Goal: Task Accomplishment & Management: Use online tool/utility

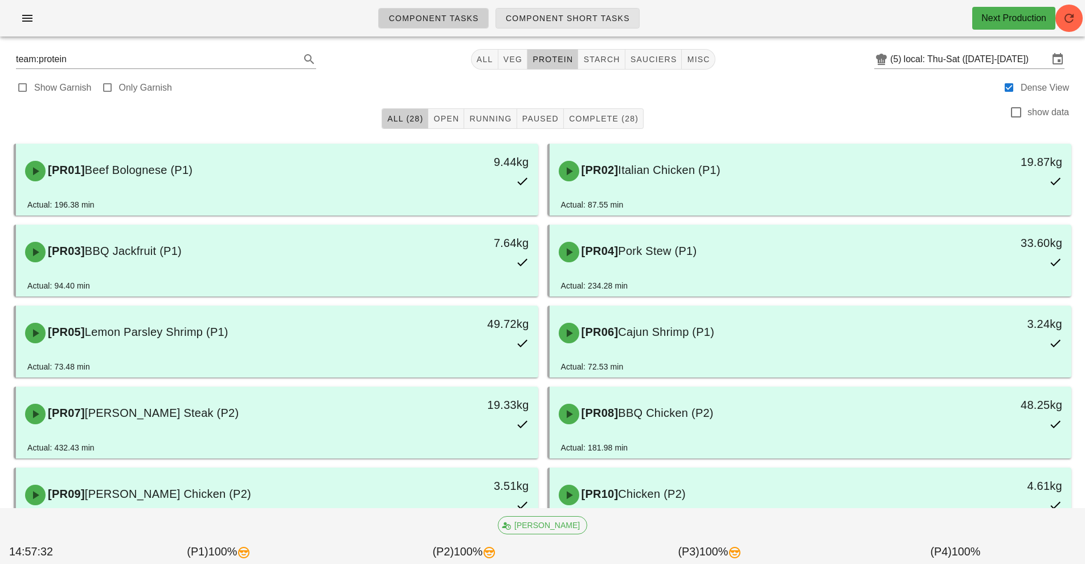
click at [552, 22] on span "Component Short Tasks" at bounding box center [567, 18] width 125 height 9
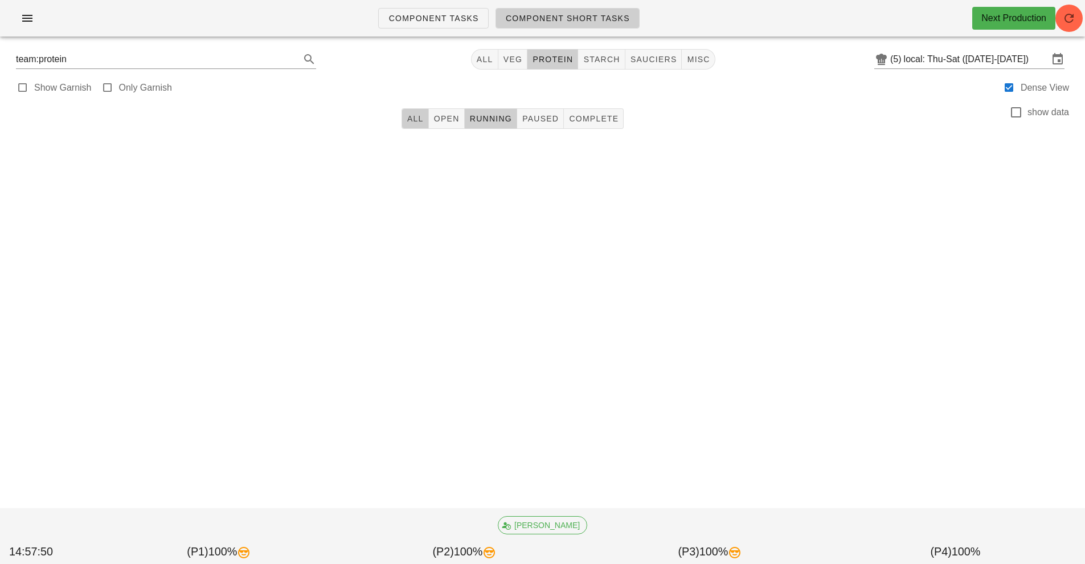
click at [419, 125] on button "All" at bounding box center [415, 118] width 27 height 21
click at [1077, 14] on span "button" at bounding box center [1069, 18] width 27 height 14
click at [497, 52] on button "All" at bounding box center [484, 59] width 27 height 21
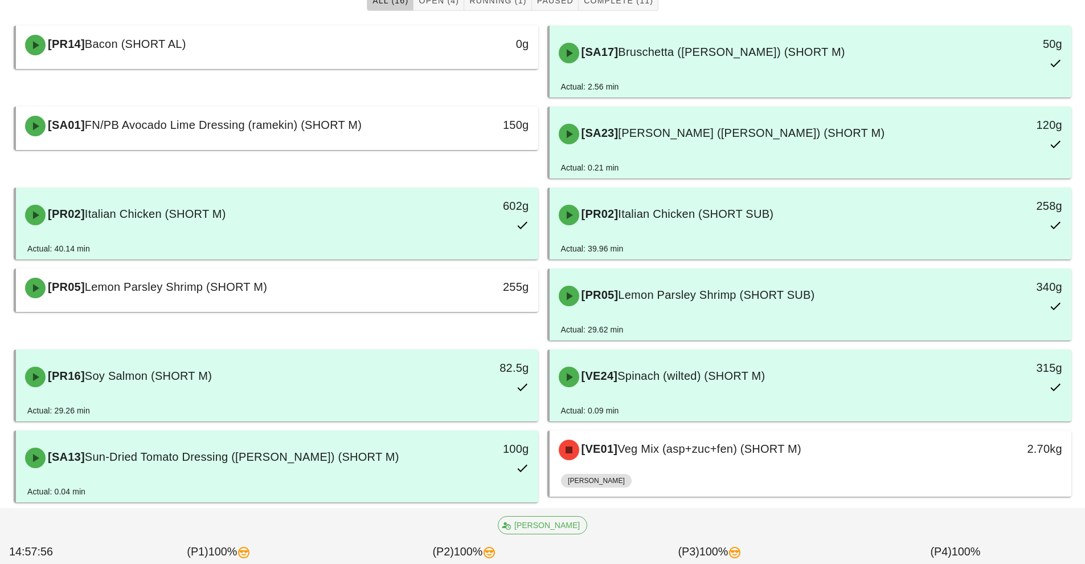
scroll to position [121, 0]
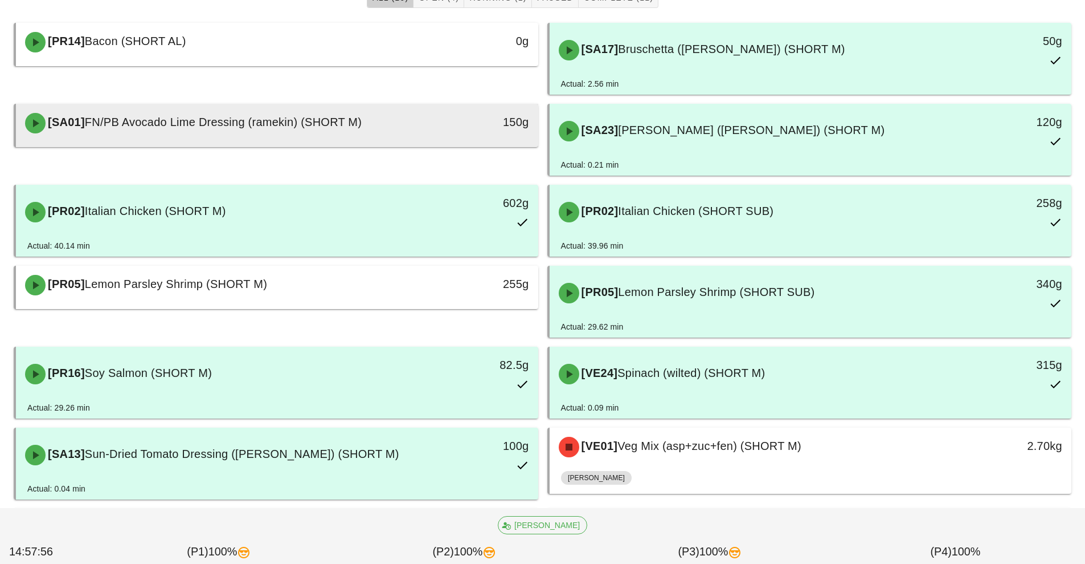
click at [436, 116] on div "150g" at bounding box center [471, 122] width 116 height 18
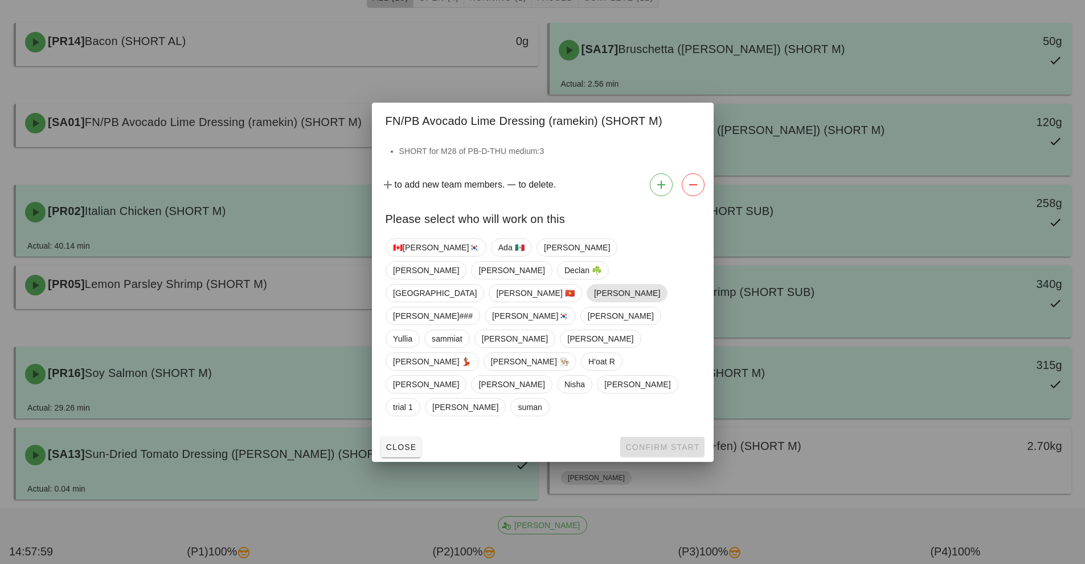
click at [594, 301] on span "[PERSON_NAME]" at bounding box center [627, 292] width 66 height 17
click at [663, 442] on span "Confirm Start" at bounding box center [662, 446] width 75 height 9
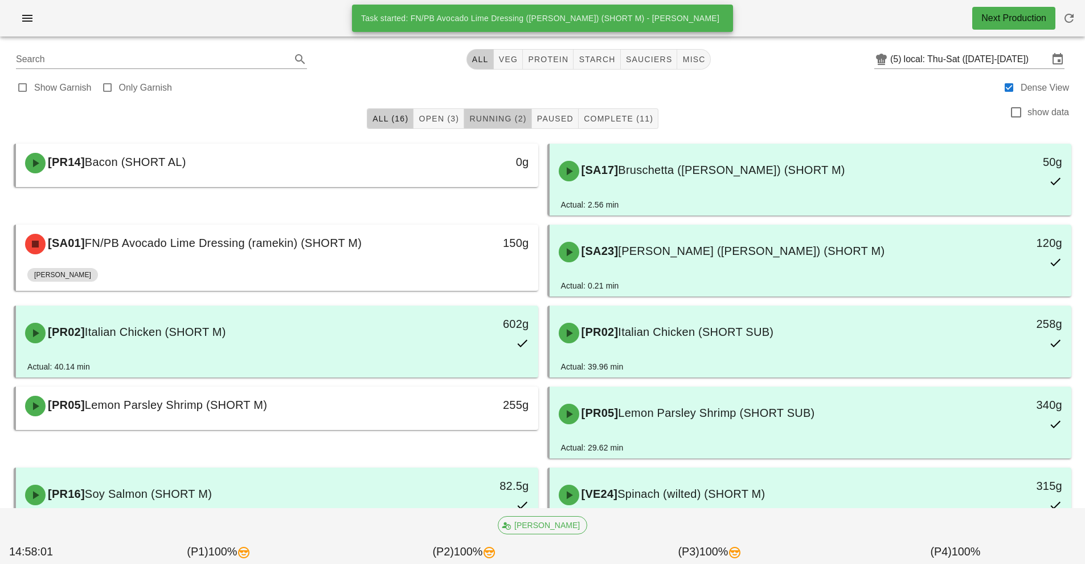
click at [491, 117] on span "Running (2)" at bounding box center [498, 118] width 58 height 9
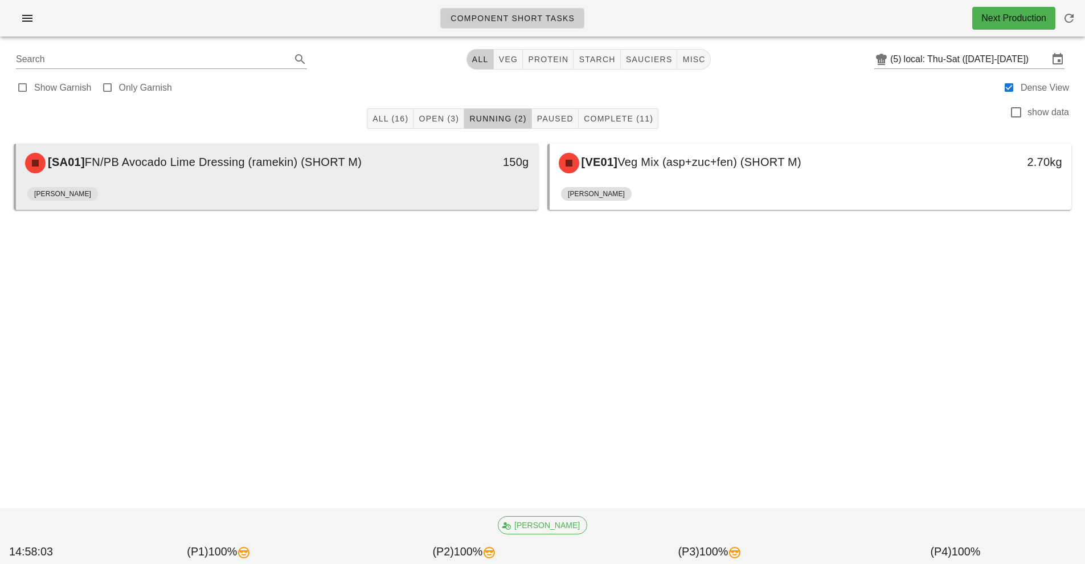
click at [464, 196] on div "[PERSON_NAME]" at bounding box center [277, 195] width 500 height 27
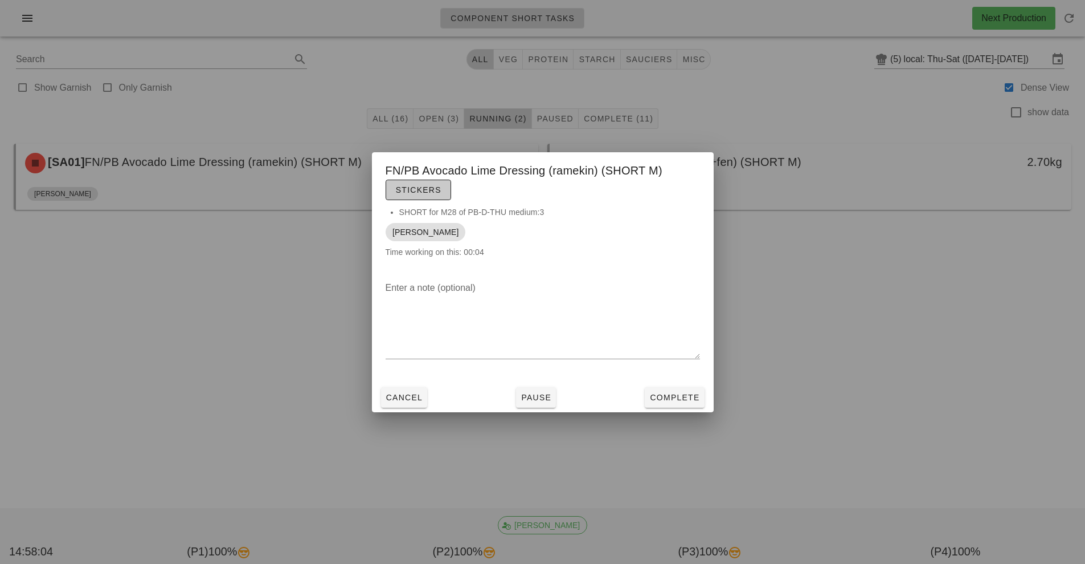
click at [438, 193] on span "Stickers" at bounding box center [418, 189] width 46 height 9
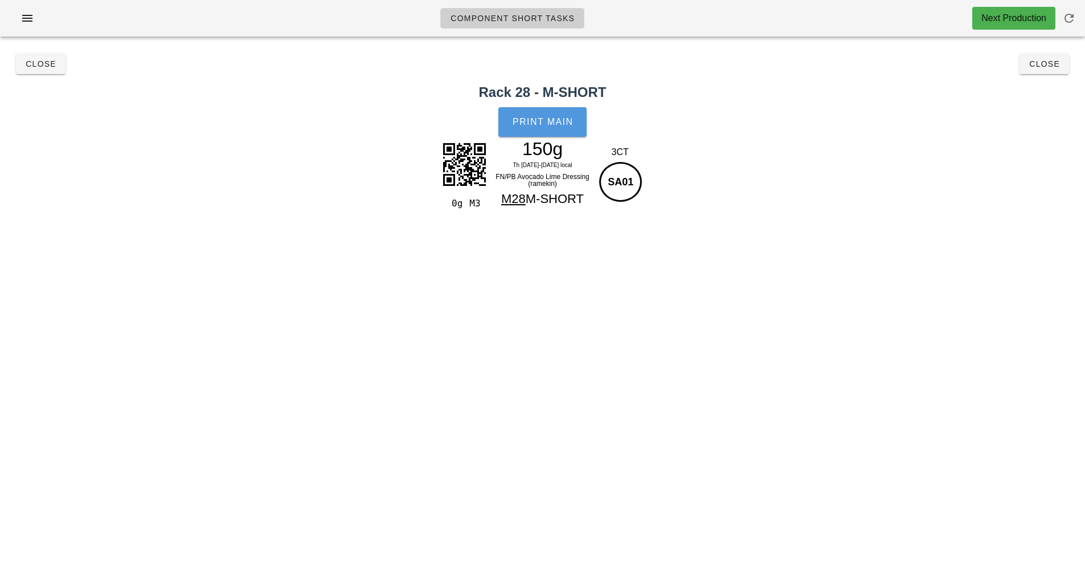
click at [561, 135] on button "Print Main" at bounding box center [543, 122] width 88 height 30
click at [1042, 65] on span "Close" at bounding box center [1044, 63] width 31 height 9
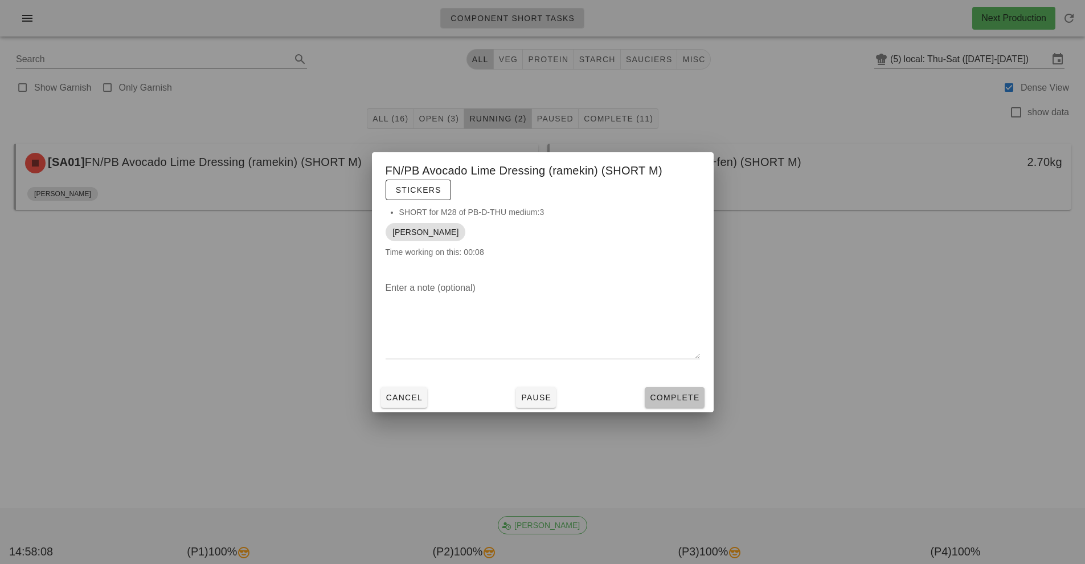
click at [675, 393] on span "Complete" at bounding box center [675, 397] width 50 height 9
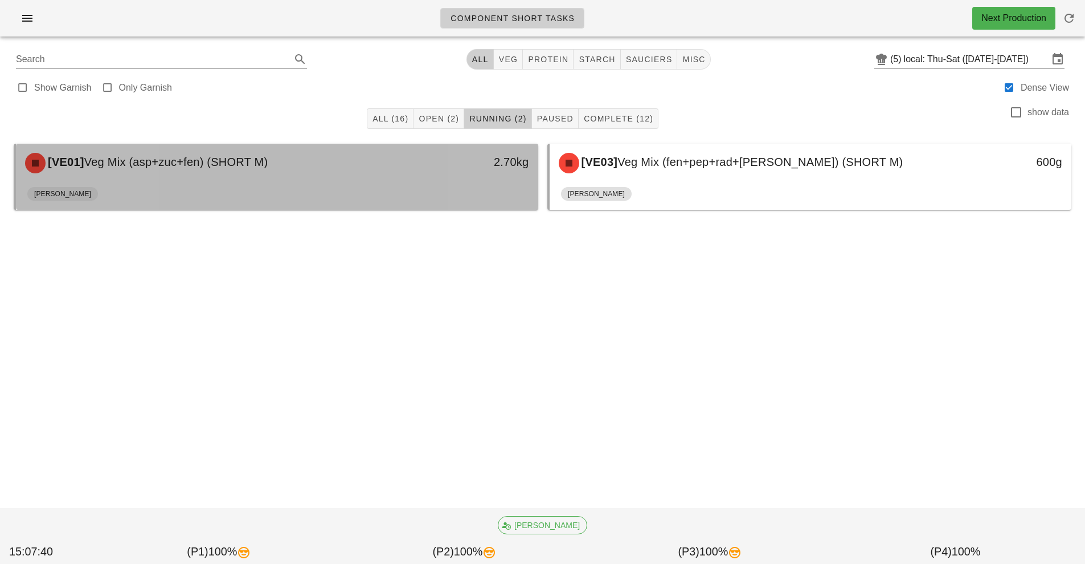
click at [465, 185] on div "[PERSON_NAME]" at bounding box center [277, 195] width 500 height 27
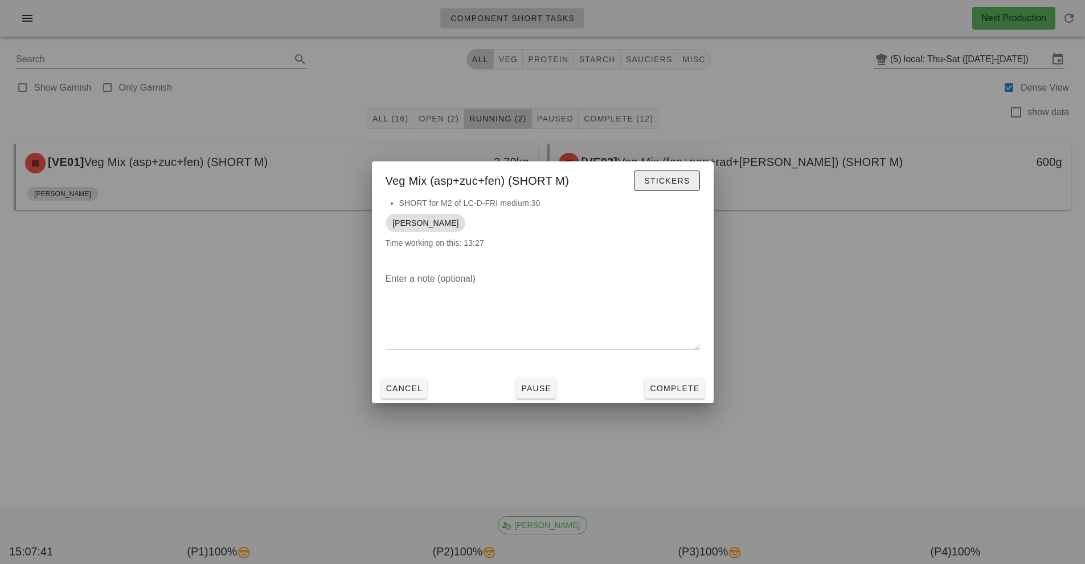
click at [677, 179] on span "Stickers" at bounding box center [667, 180] width 46 height 9
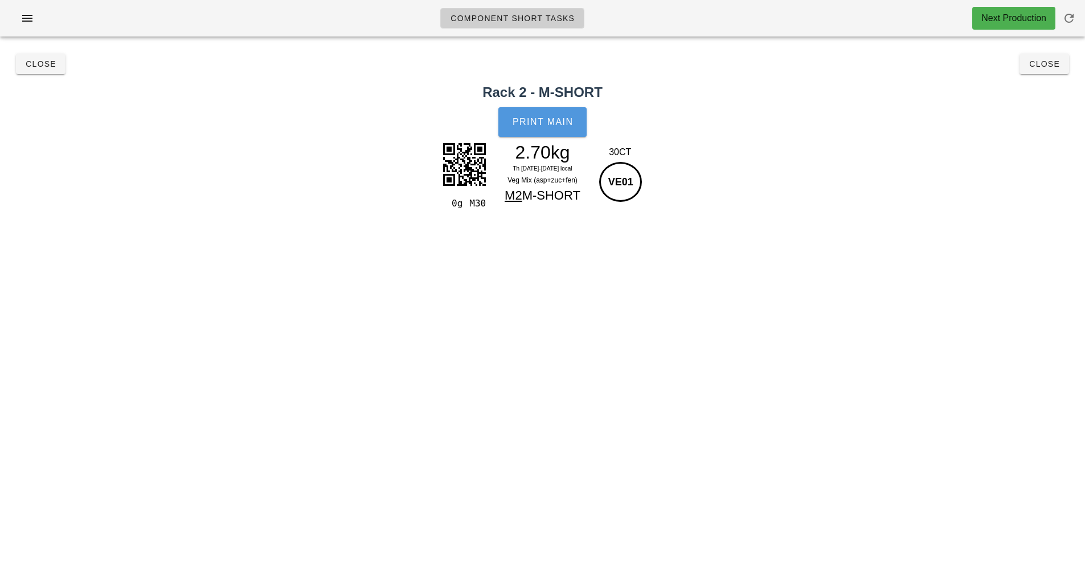
click at [562, 120] on span "Print Main" at bounding box center [543, 122] width 62 height 10
click at [1055, 71] on div "Close Close" at bounding box center [543, 64] width 1072 height 36
click at [1036, 70] on button "Close" at bounding box center [1045, 64] width 50 height 21
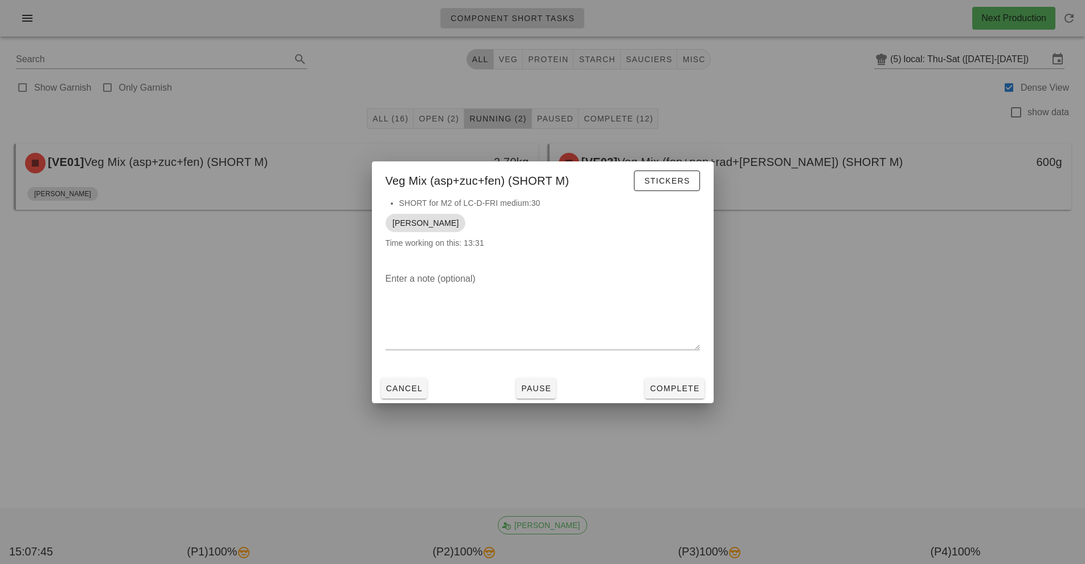
click at [798, 308] on div at bounding box center [542, 282] width 1085 height 564
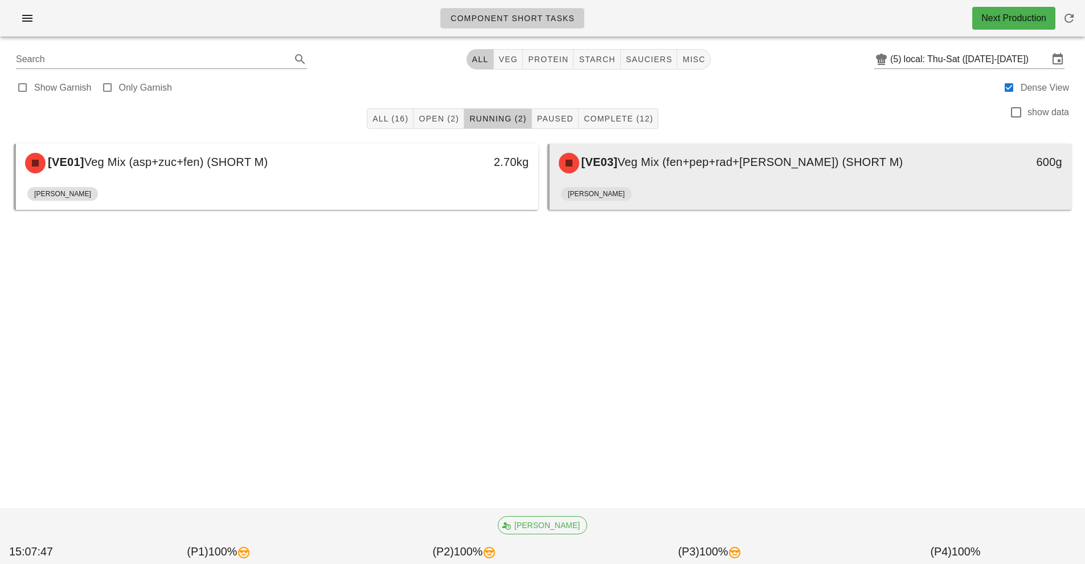
click at [789, 205] on div "[PERSON_NAME]" at bounding box center [811, 195] width 500 height 27
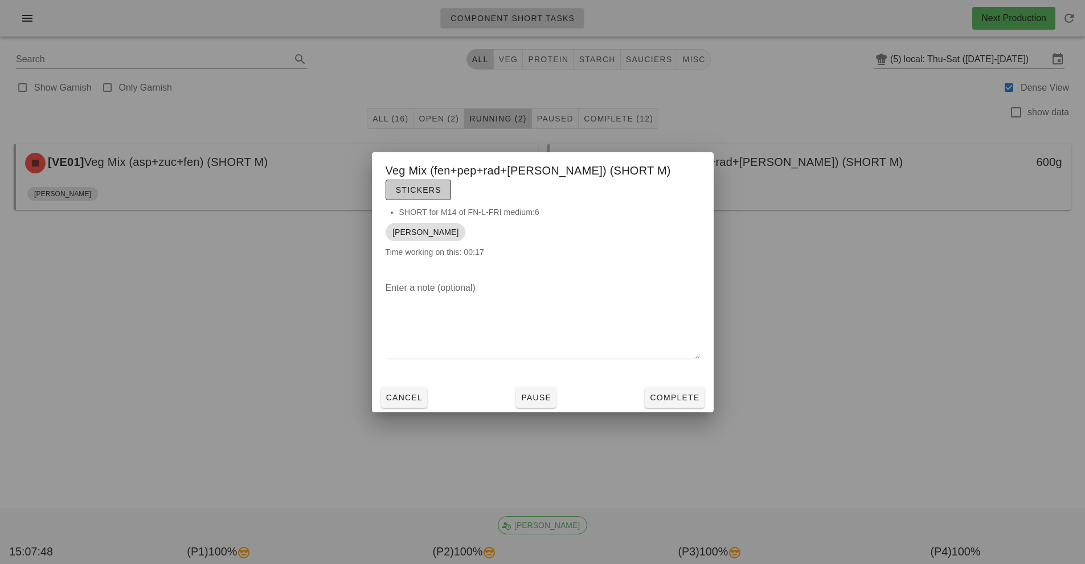
click at [442, 185] on span "Stickers" at bounding box center [418, 189] width 46 height 9
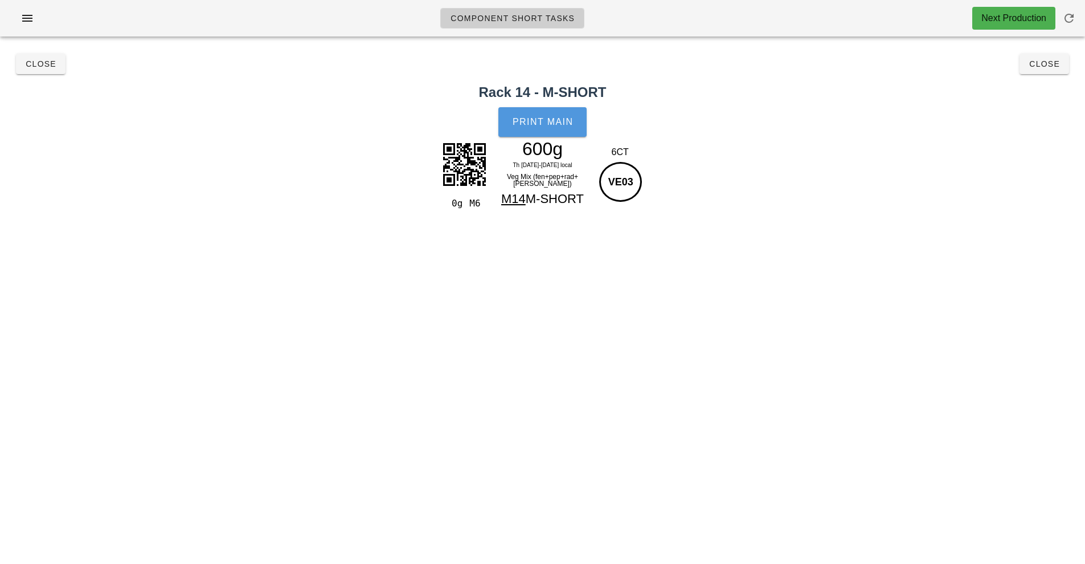
click at [521, 130] on button "Print Main" at bounding box center [543, 122] width 88 height 30
click at [1044, 70] on button "Close" at bounding box center [1045, 64] width 50 height 21
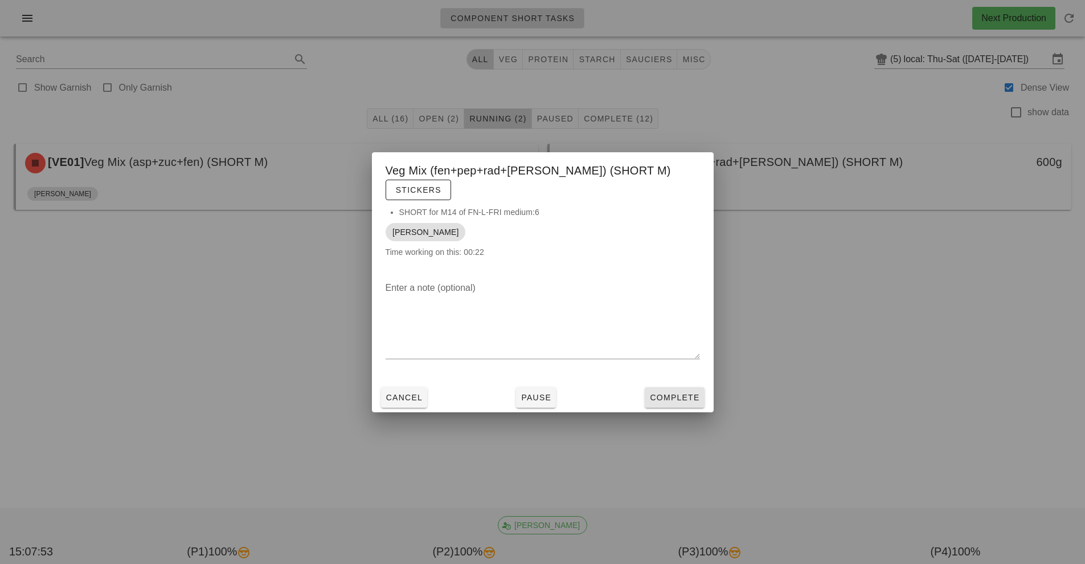
click at [682, 393] on span "Complete" at bounding box center [675, 397] width 50 height 9
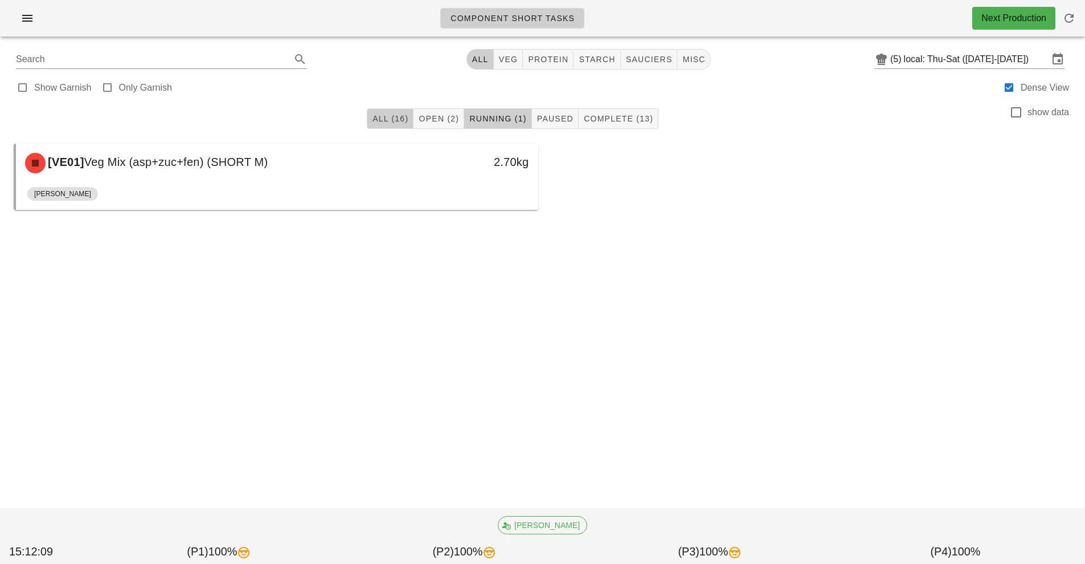
click at [387, 121] on span "All (16)" at bounding box center [390, 118] width 36 height 9
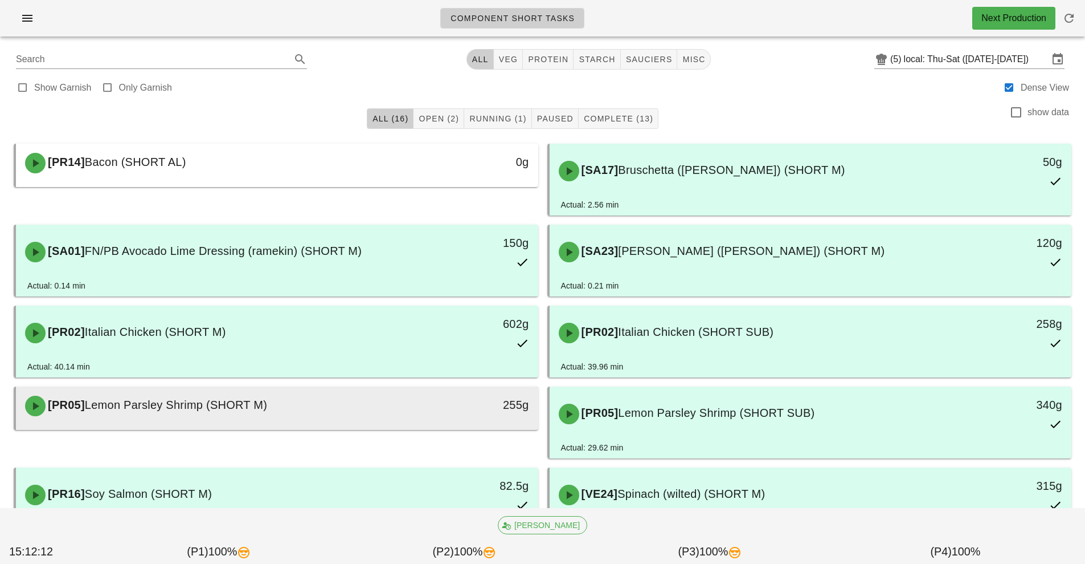
click at [459, 399] on div "255g" at bounding box center [471, 404] width 116 height 18
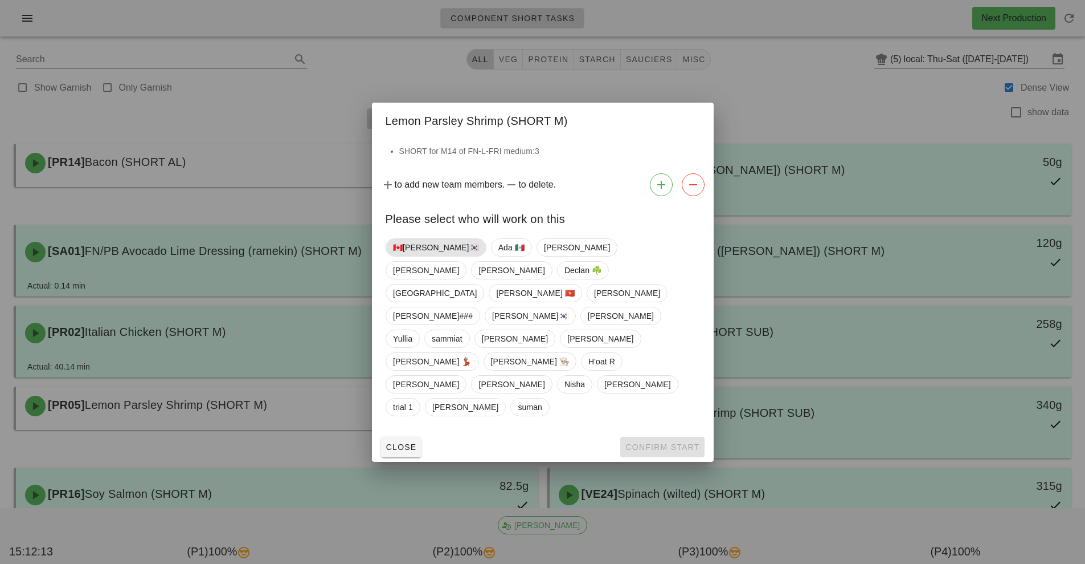
click at [414, 256] on span "🇨🇦[PERSON_NAME]🇰🇷" at bounding box center [436, 247] width 86 height 17
click at [649, 442] on span "Confirm Start" at bounding box center [662, 446] width 75 height 9
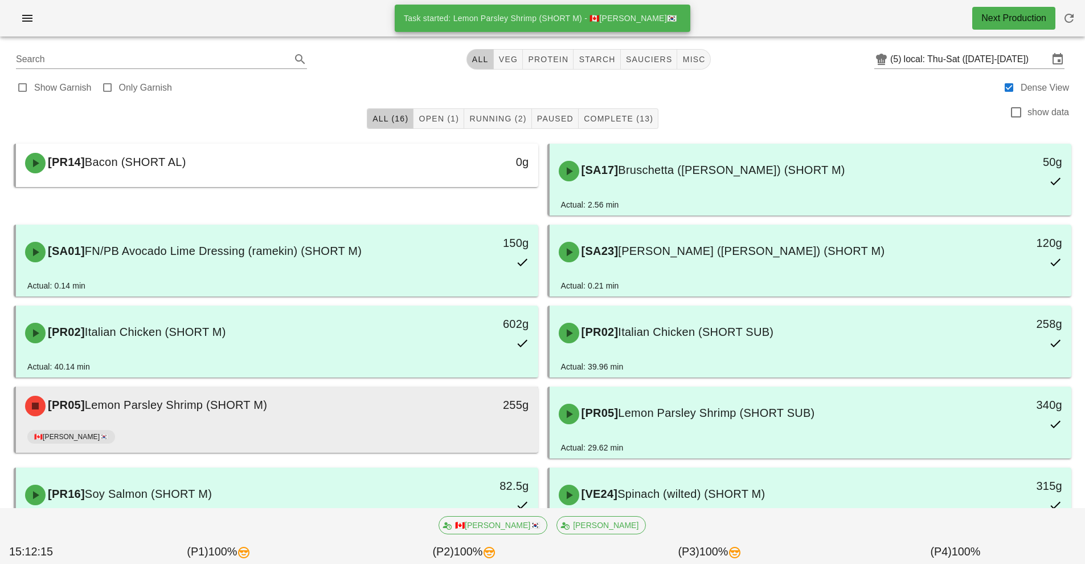
click at [497, 442] on div "🇨🇦[PERSON_NAME]🇰🇷" at bounding box center [277, 438] width 500 height 27
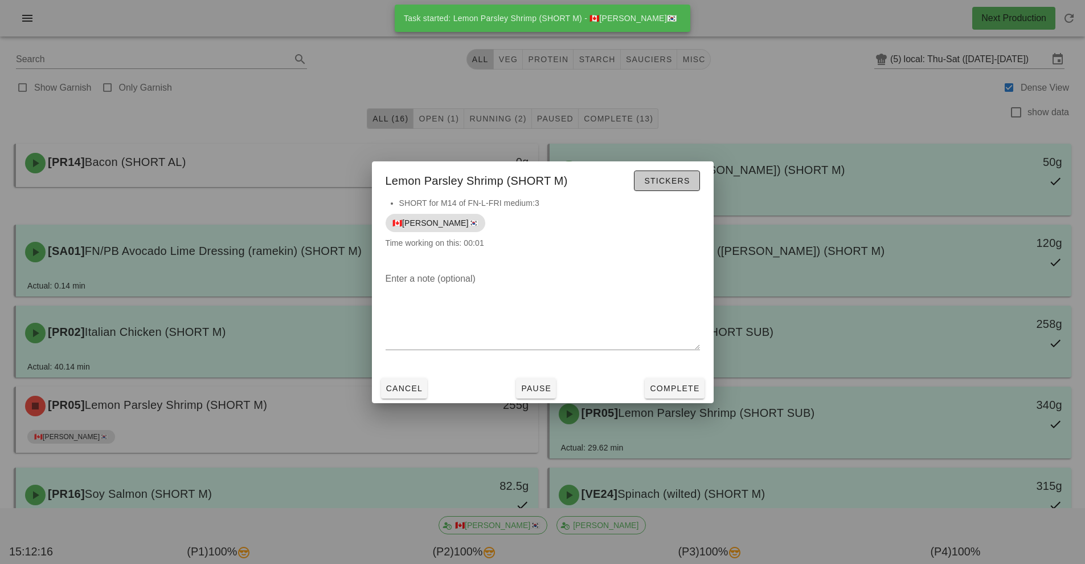
click at [684, 179] on span "Stickers" at bounding box center [667, 180] width 46 height 9
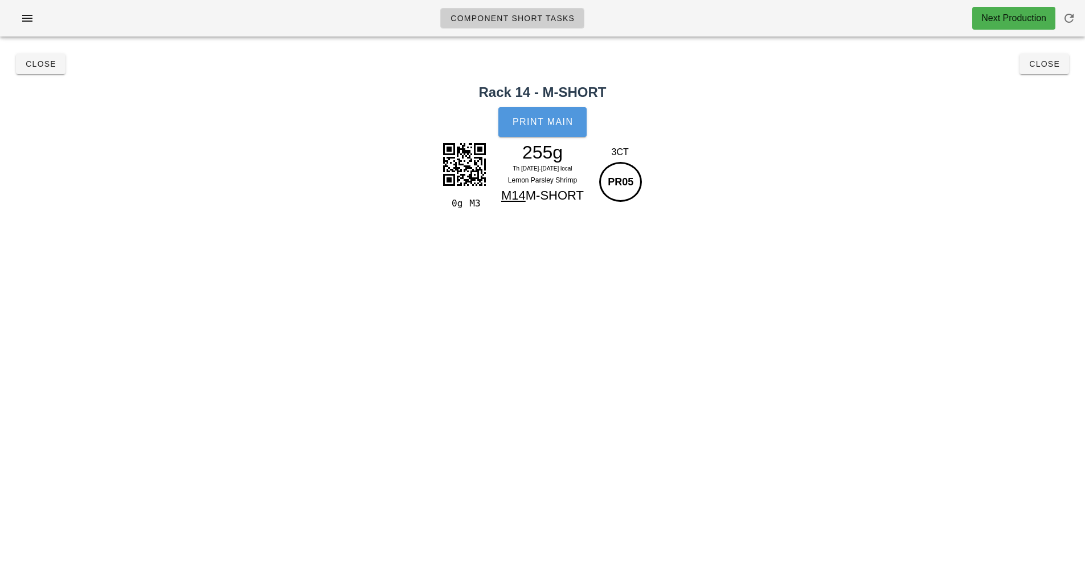
click at [564, 134] on button "Print Main" at bounding box center [543, 122] width 88 height 30
click at [1067, 71] on div "Close Close" at bounding box center [543, 64] width 1072 height 36
click at [1068, 71] on button "Close" at bounding box center [1045, 64] width 50 height 21
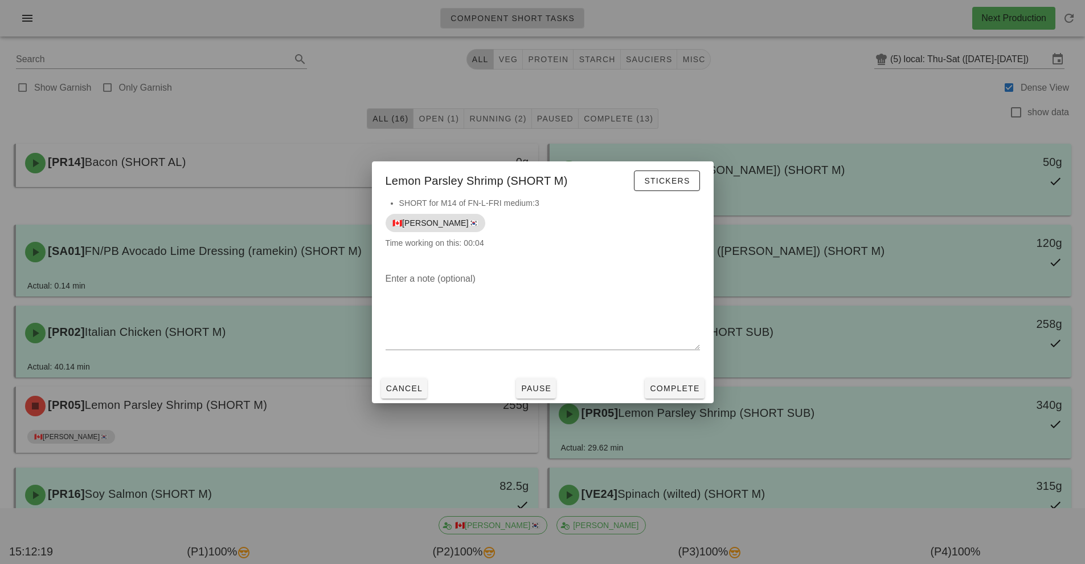
click at [1056, 71] on div at bounding box center [542, 282] width 1085 height 564
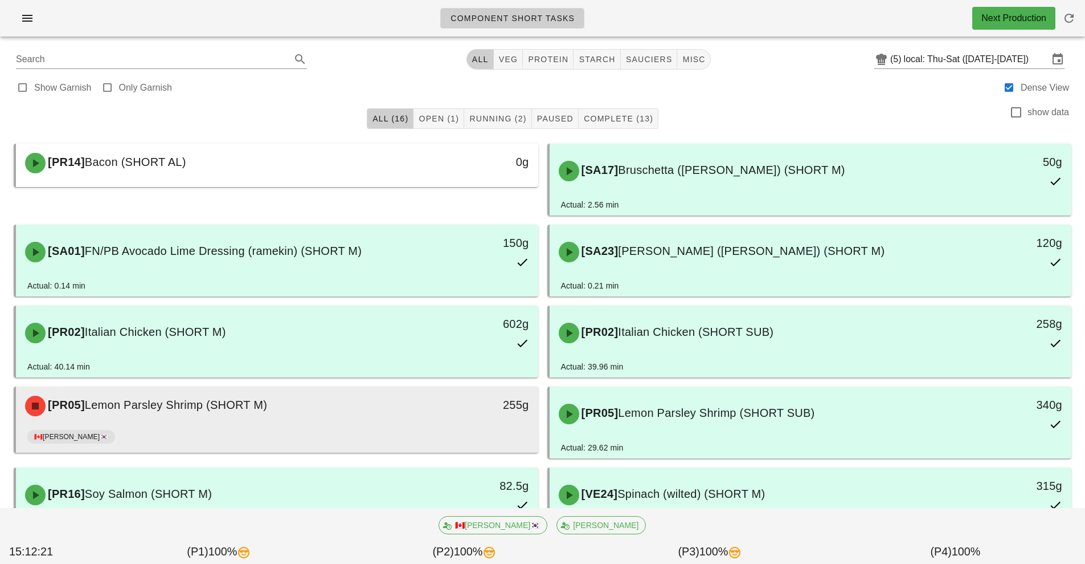
click at [451, 412] on div "255g" at bounding box center [471, 404] width 116 height 18
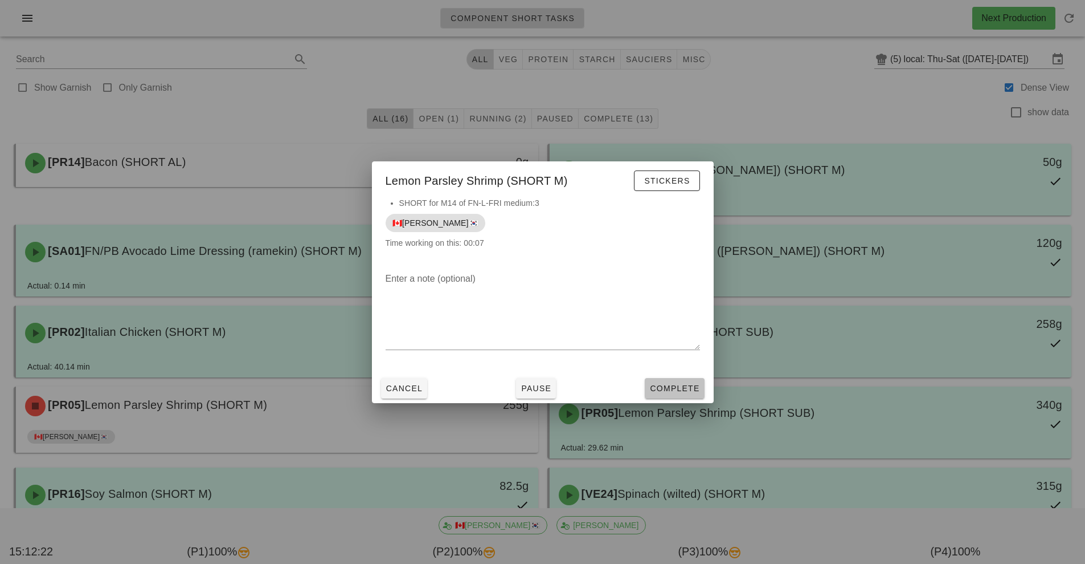
click at [679, 395] on button "Complete" at bounding box center [674, 388] width 59 height 21
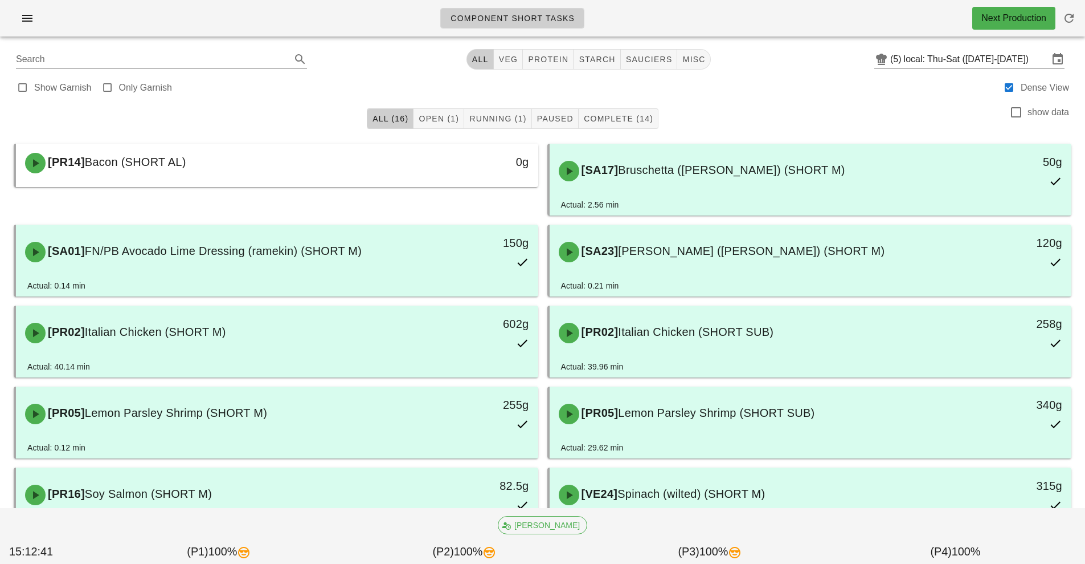
click at [798, 444] on div "Actual: 29.62 min" at bounding box center [811, 449] width 500 height 17
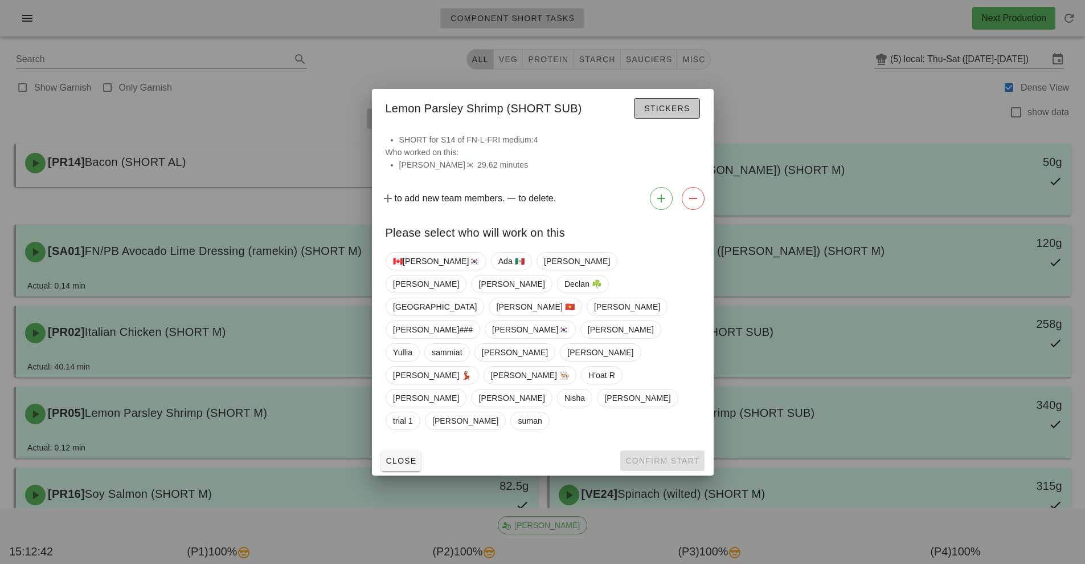
click at [681, 113] on span "Stickers" at bounding box center [667, 108] width 46 height 9
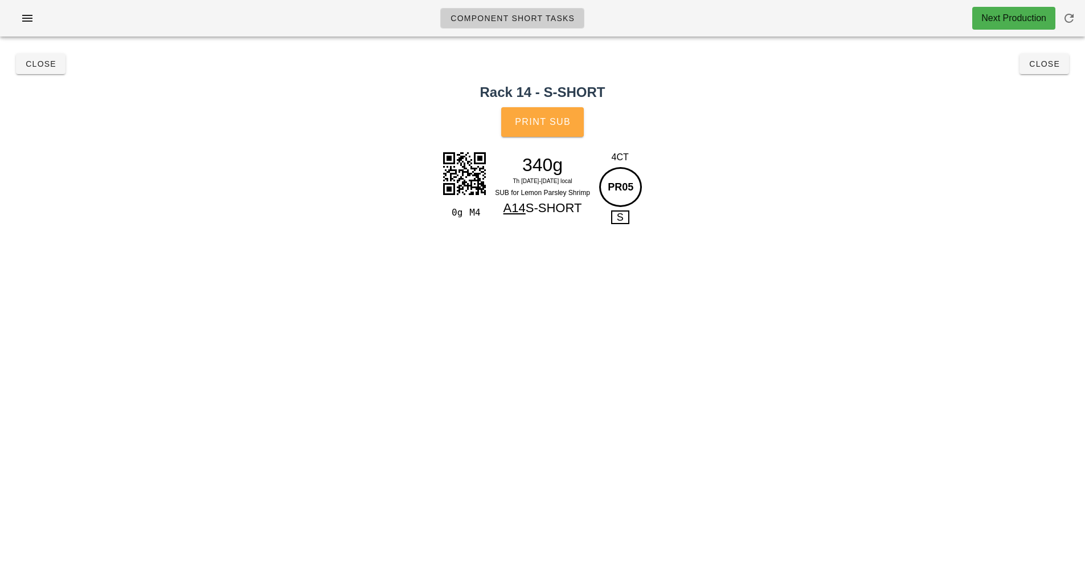
click at [541, 119] on span "Print Sub" at bounding box center [543, 122] width 56 height 10
click at [1036, 71] on button "Close" at bounding box center [1045, 64] width 50 height 21
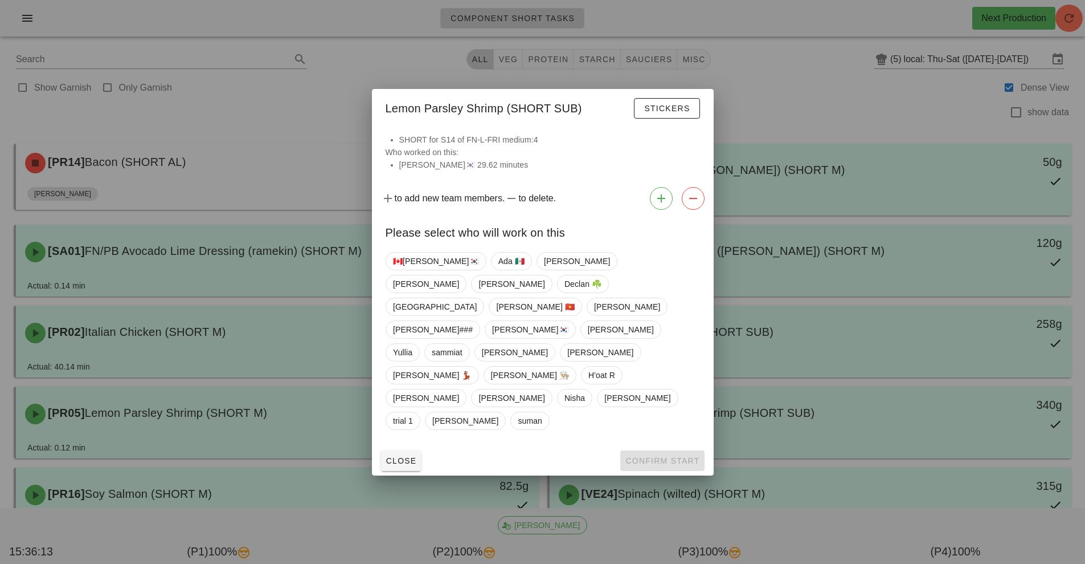
click at [943, 98] on div at bounding box center [542, 282] width 1085 height 564
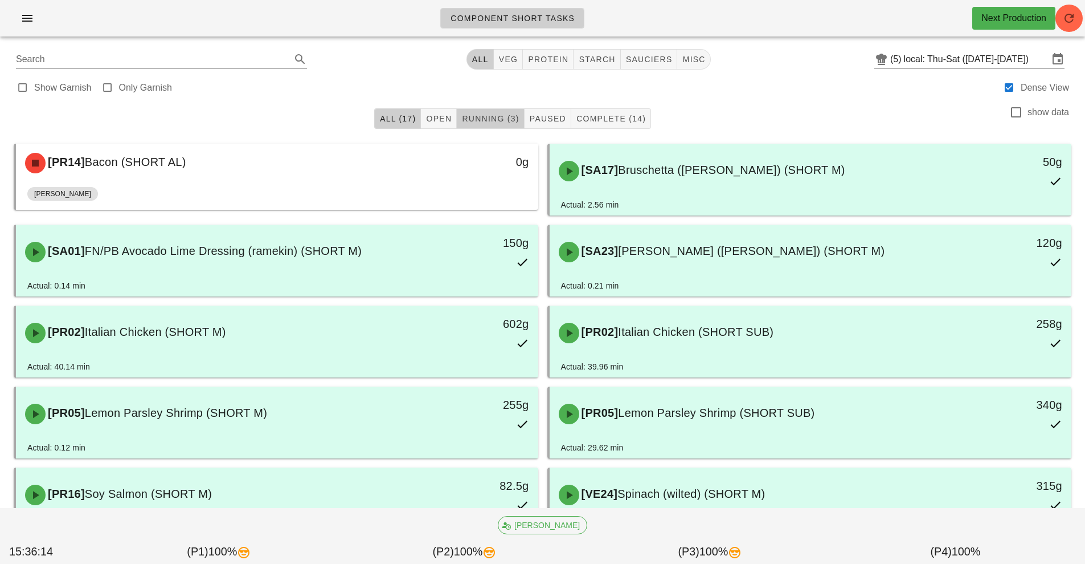
click at [505, 119] on span "Running (3)" at bounding box center [491, 118] width 58 height 9
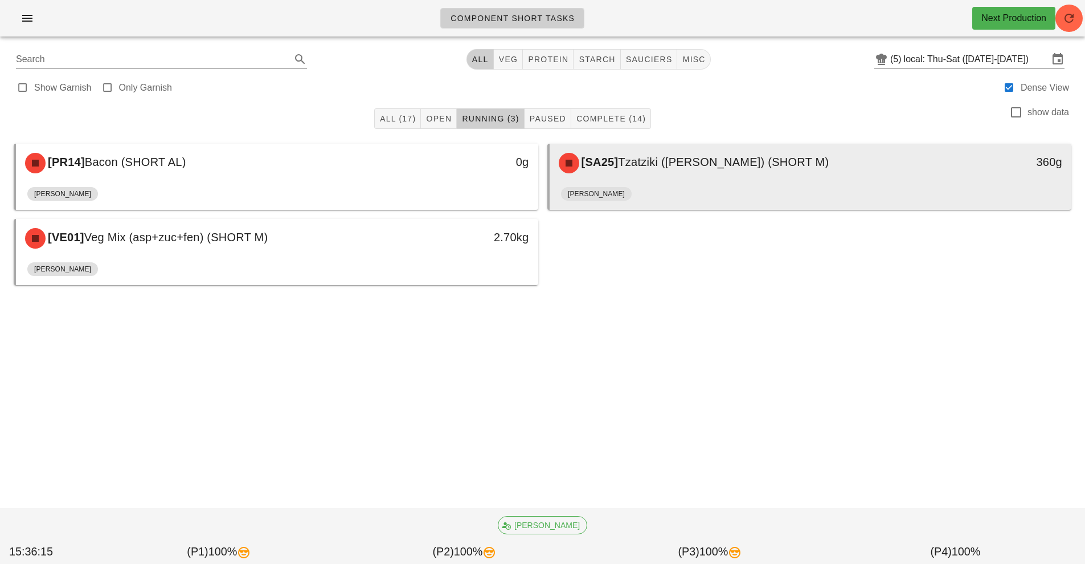
click at [710, 189] on div "[PERSON_NAME]" at bounding box center [811, 195] width 500 height 27
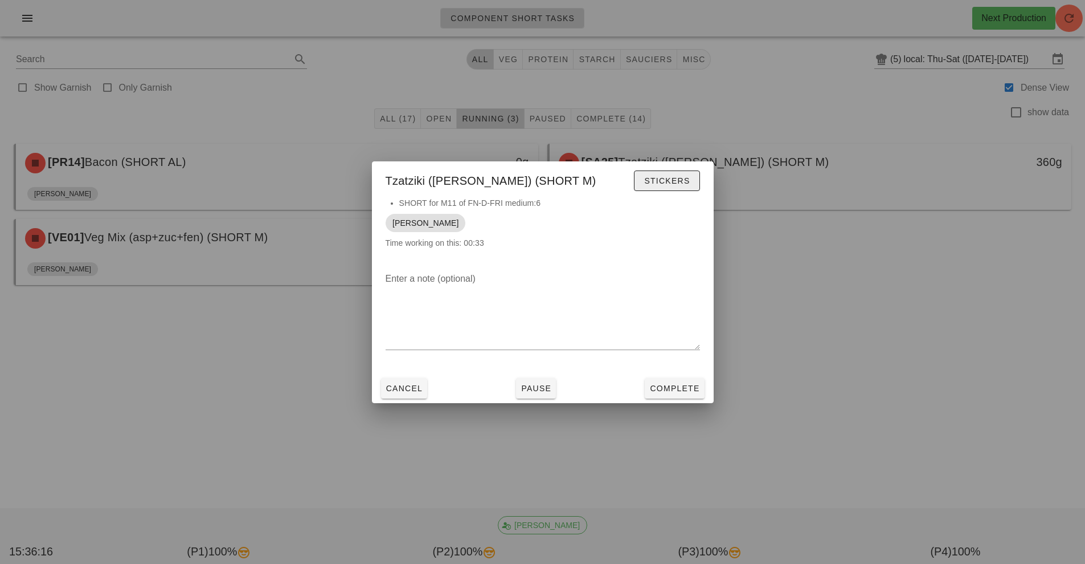
click at [685, 179] on span "Stickers" at bounding box center [667, 180] width 46 height 9
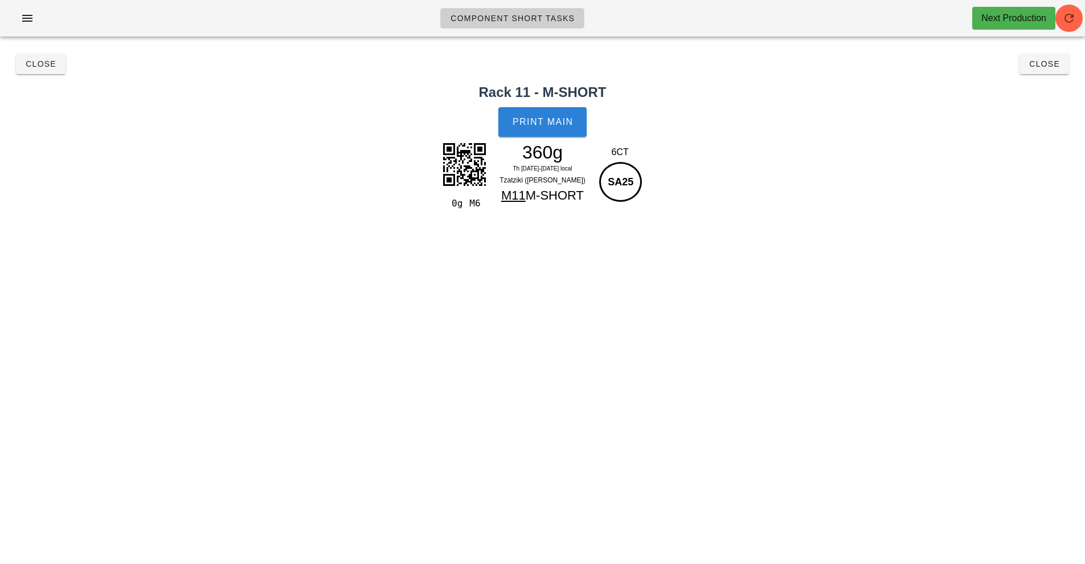
click at [560, 117] on span "Print Main" at bounding box center [543, 122] width 62 height 10
click at [1036, 66] on span "Close" at bounding box center [1044, 63] width 31 height 9
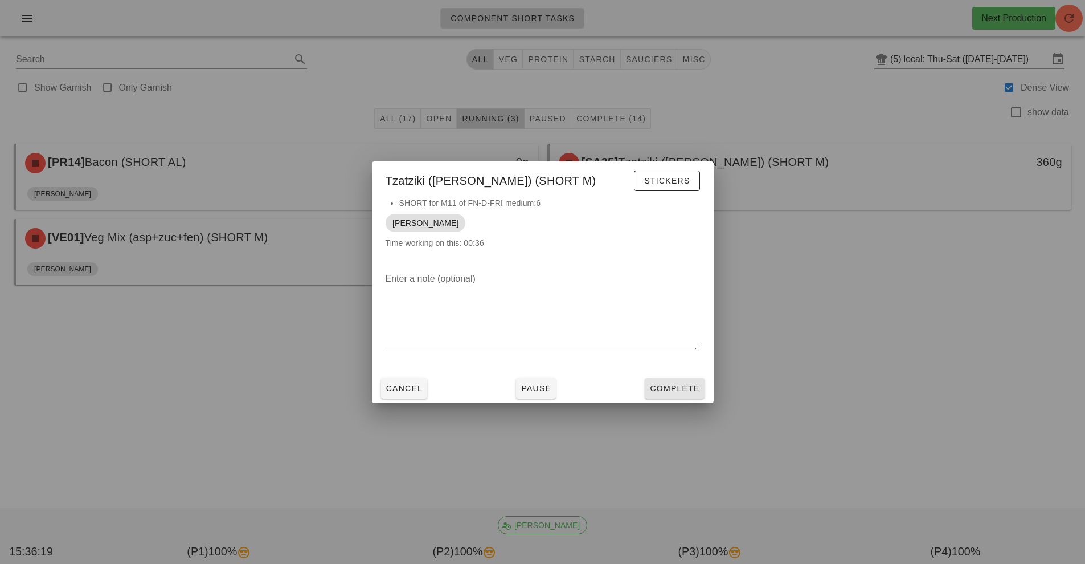
click at [694, 394] on button "Complete" at bounding box center [674, 388] width 59 height 21
